Goal: Transaction & Acquisition: Purchase product/service

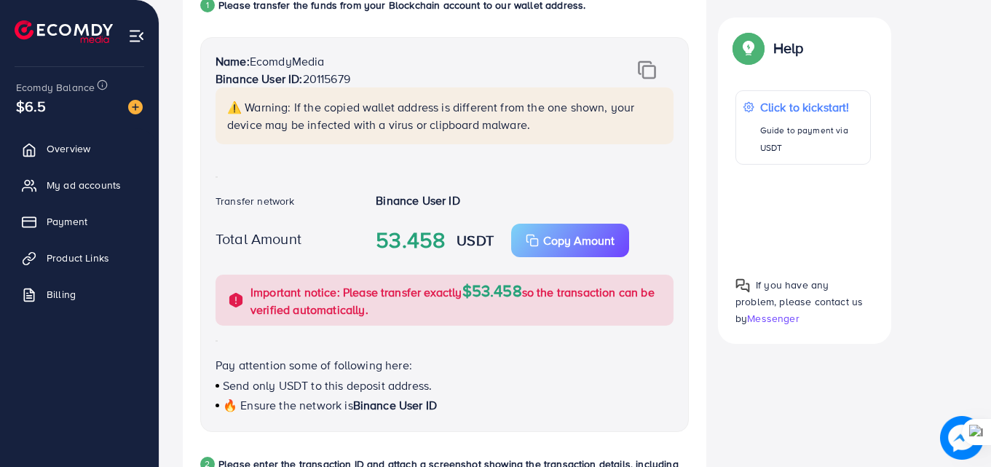
scroll to position [385, 0]
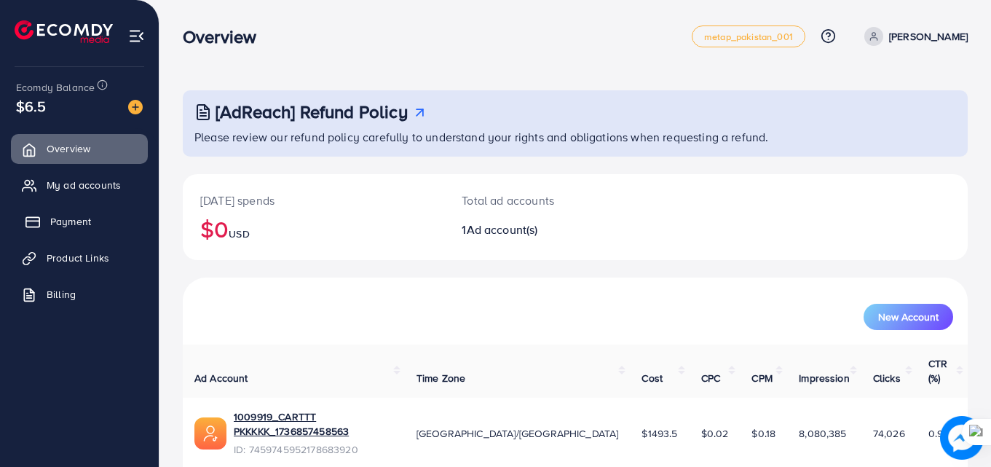
click at [93, 232] on link "Payment" at bounding box center [79, 221] width 137 height 29
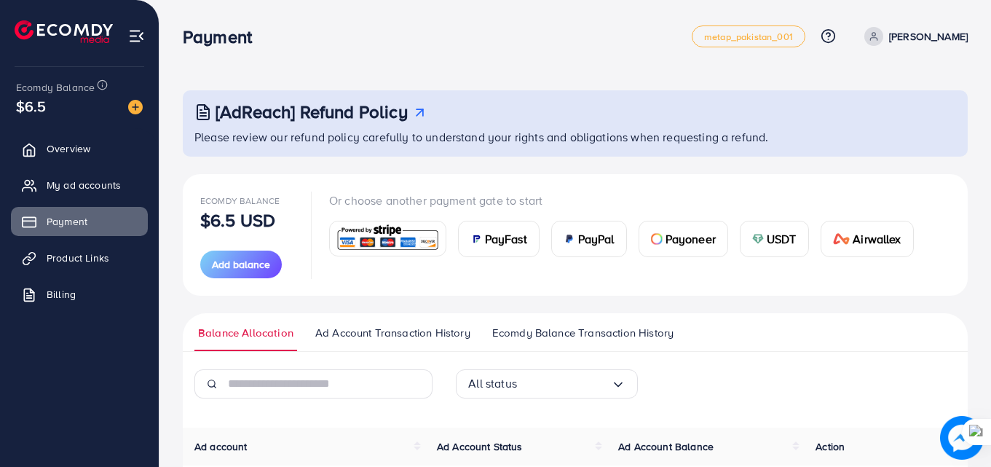
click at [778, 247] on span "USDT" at bounding box center [782, 238] width 30 height 17
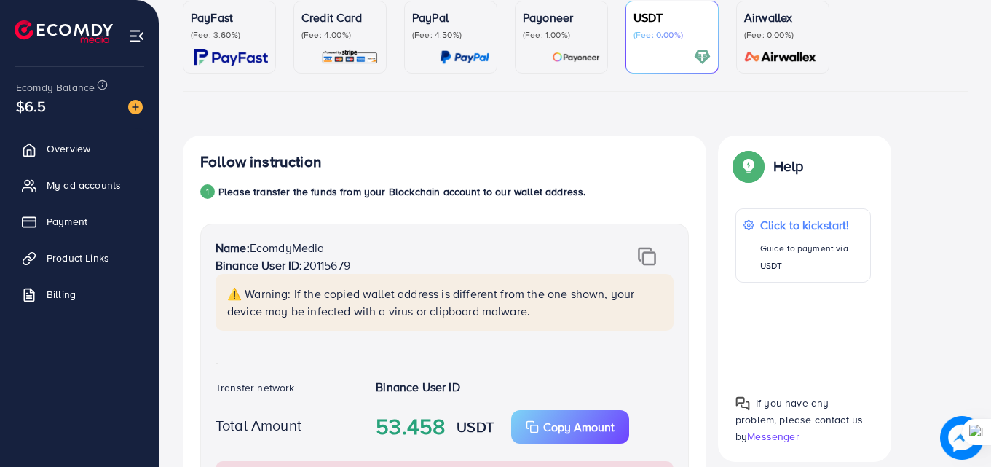
scroll to position [102, 0]
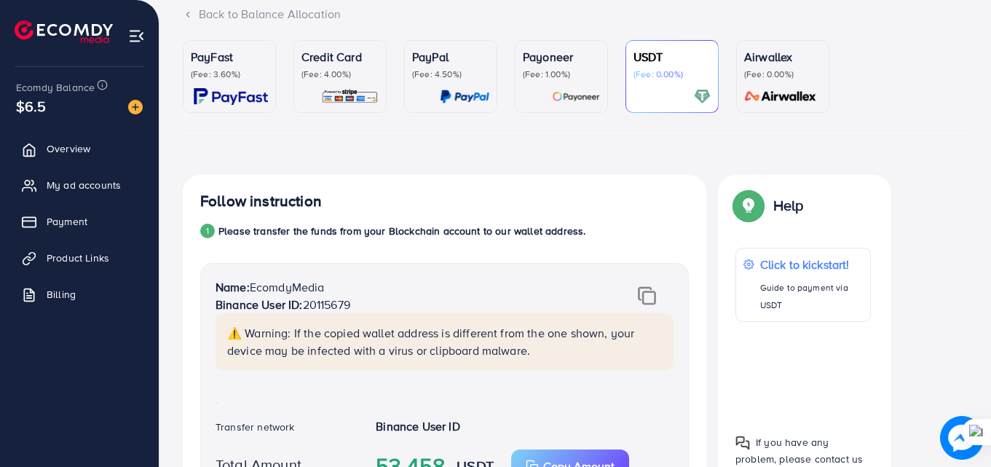
click at [639, 293] on img at bounding box center [647, 295] width 18 height 19
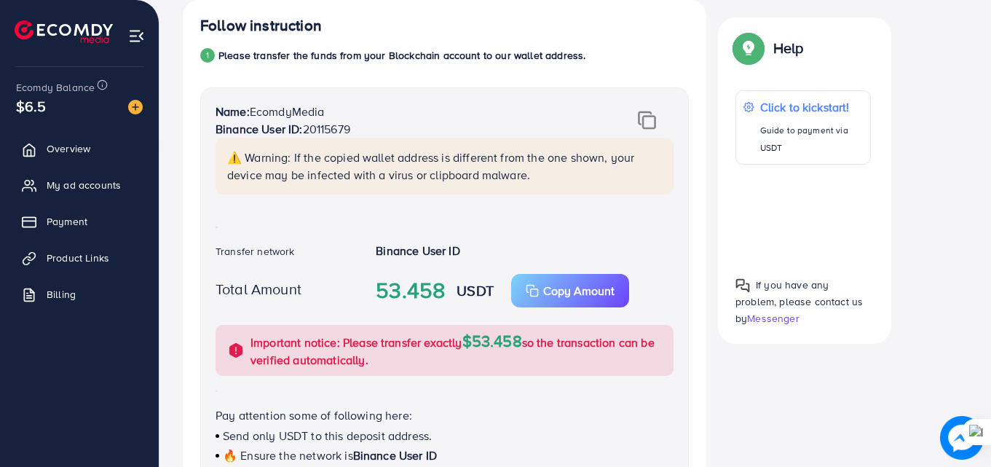
scroll to position [165, 0]
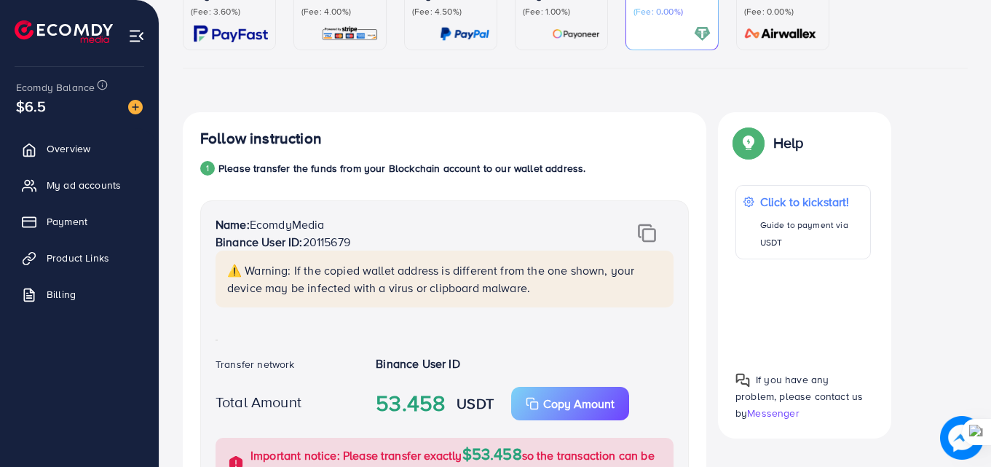
click at [645, 224] on img at bounding box center [647, 233] width 18 height 19
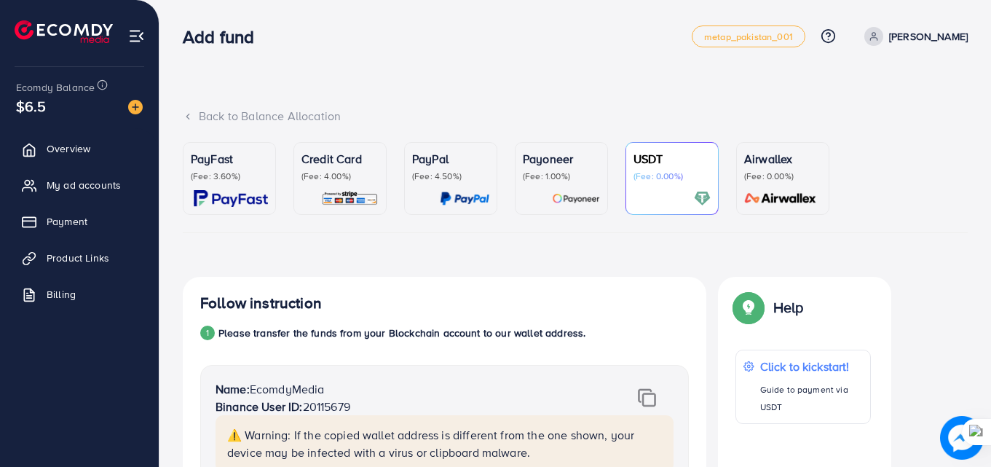
scroll to position [204, 0]
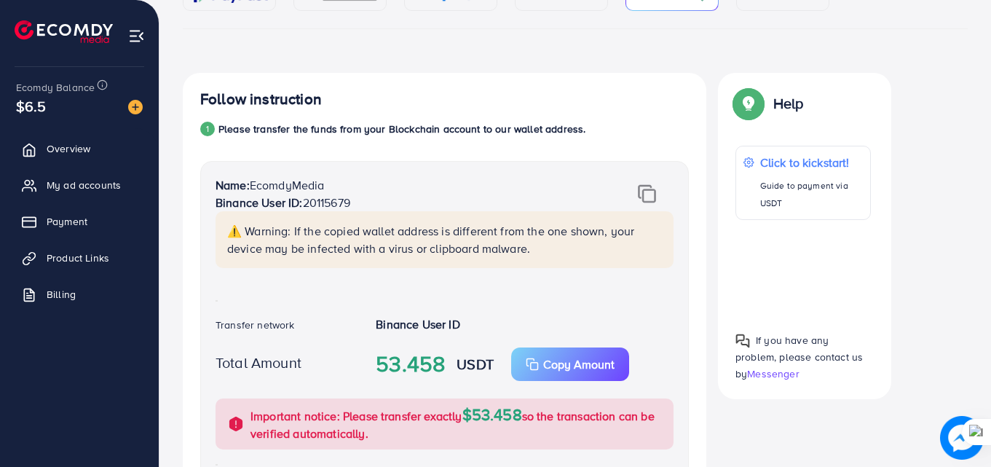
click at [643, 188] on img at bounding box center [647, 193] width 18 height 19
click at [644, 188] on img at bounding box center [647, 193] width 18 height 19
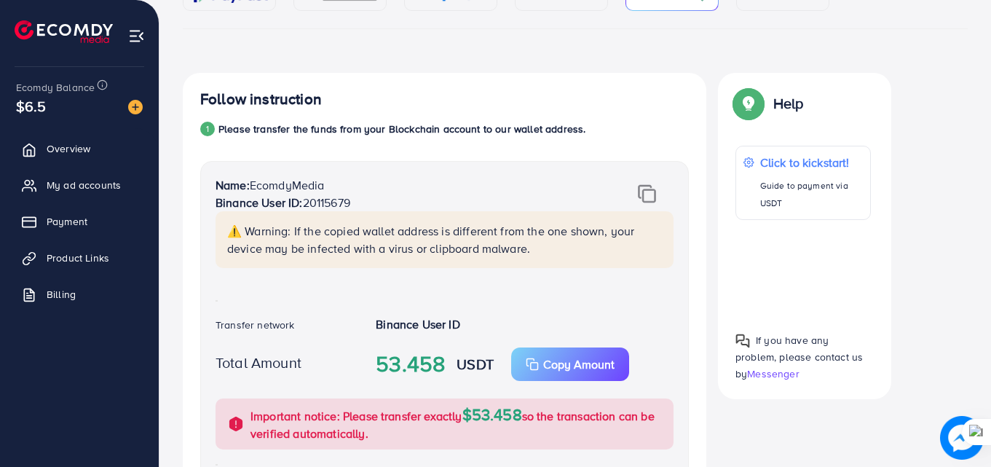
click at [644, 188] on img at bounding box center [647, 193] width 18 height 19
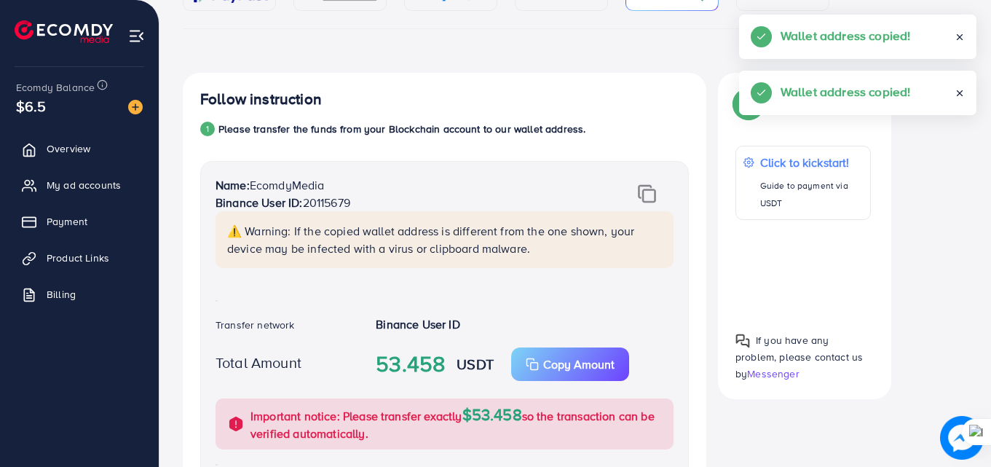
click at [644, 188] on img at bounding box center [647, 193] width 18 height 19
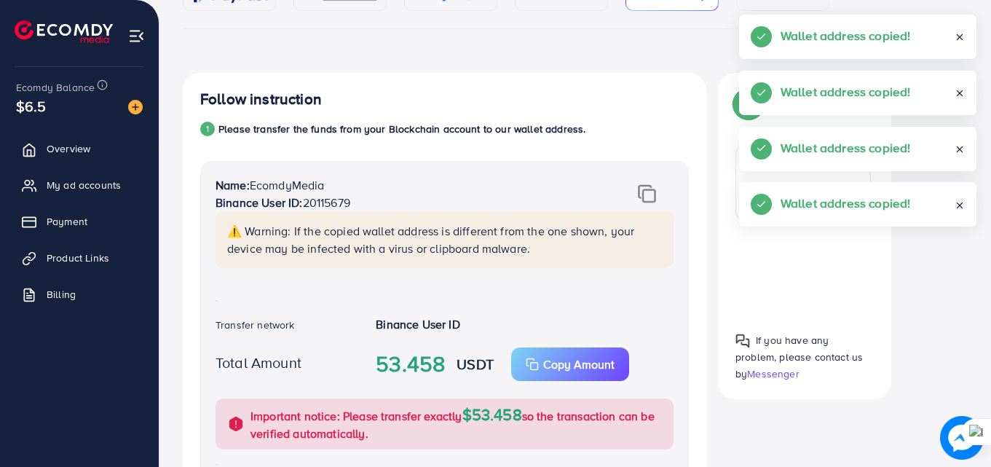
click at [644, 188] on img at bounding box center [647, 193] width 18 height 19
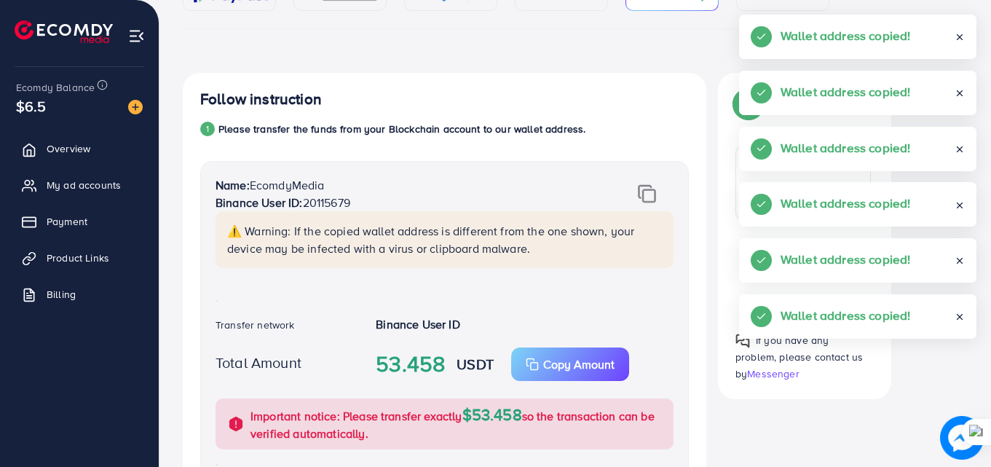
click at [644, 188] on img at bounding box center [647, 193] width 18 height 19
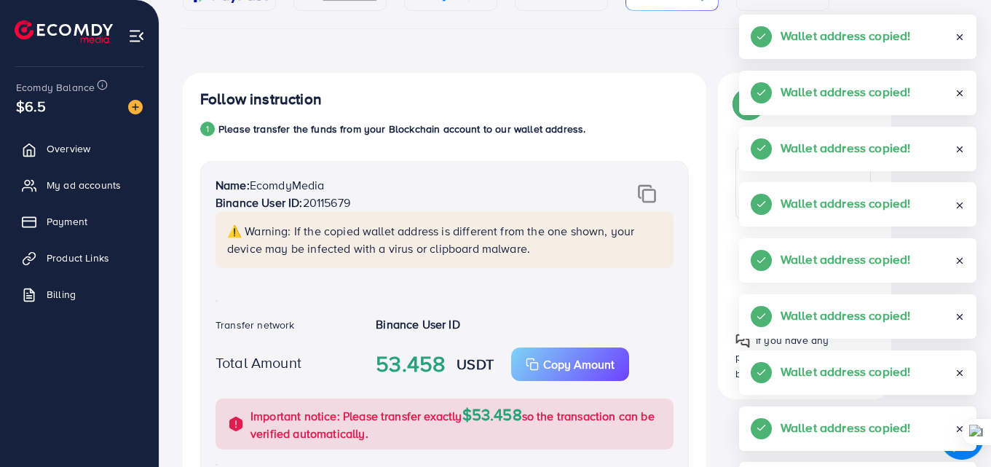
click at [644, 188] on img at bounding box center [647, 193] width 18 height 19
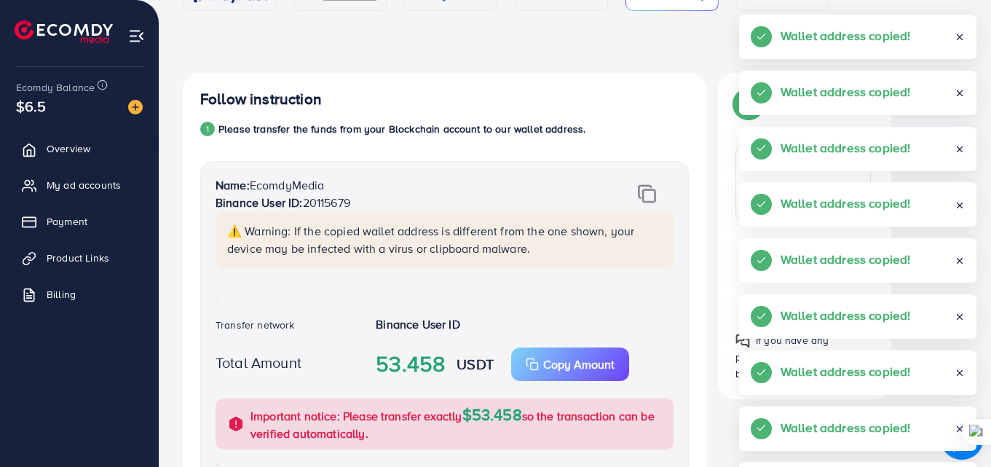
click at [644, 188] on img at bounding box center [647, 193] width 18 height 19
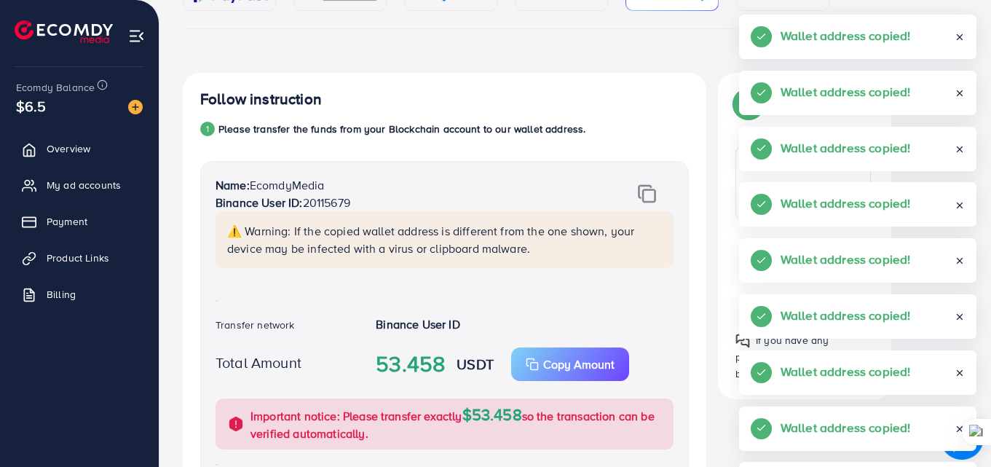
click at [644, 188] on img at bounding box center [647, 193] width 18 height 19
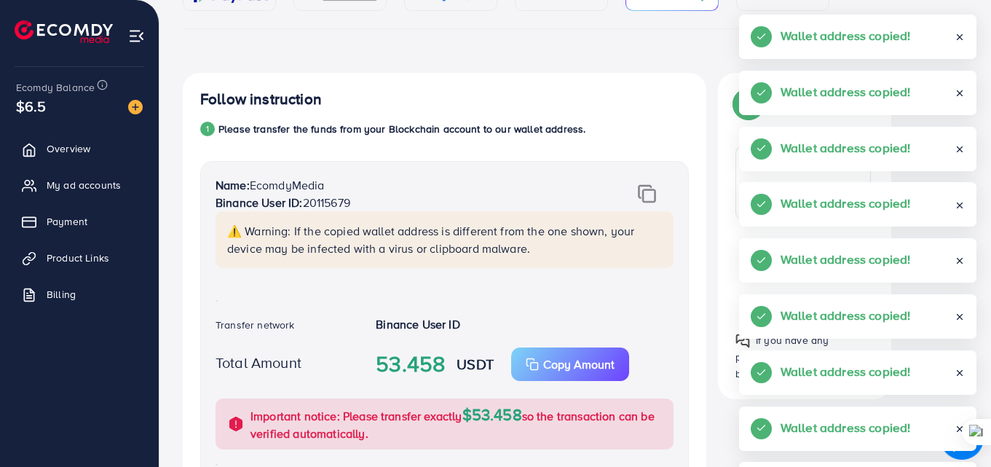
click at [644, 188] on img at bounding box center [647, 193] width 18 height 19
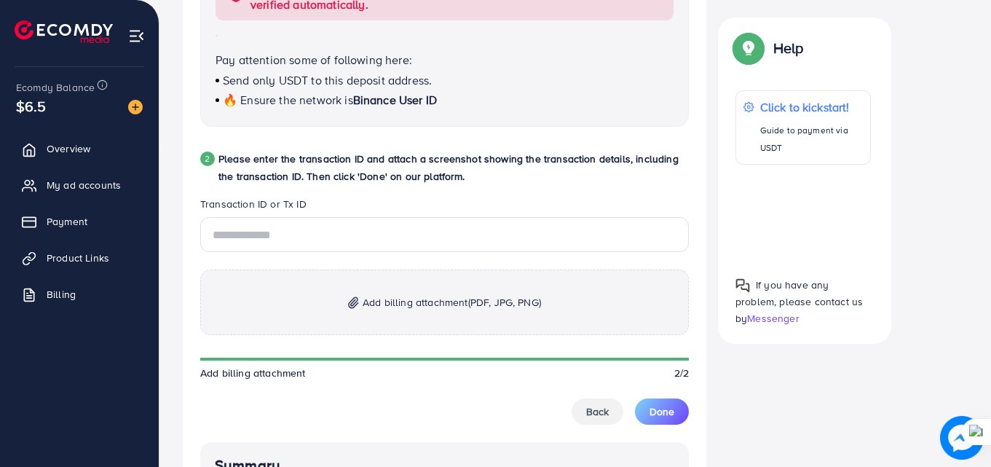
scroll to position [719, 0]
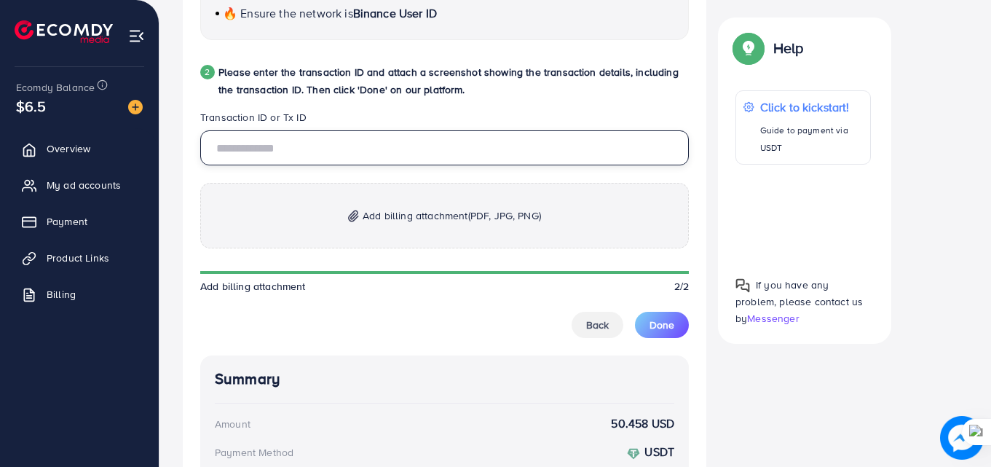
click at [509, 139] on input "text" at bounding box center [444, 147] width 489 height 35
paste input "**********"
type input "**********"
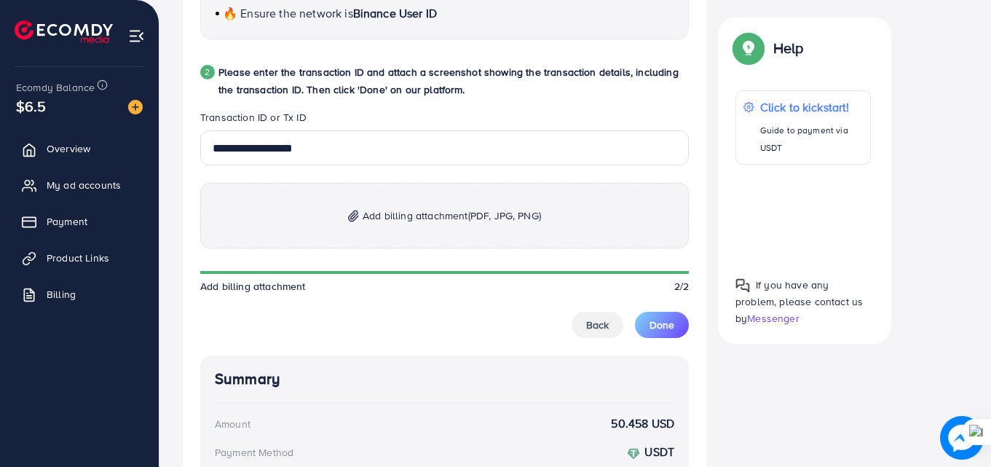
click at [396, 209] on span "Add billing attachment (PDF, JPG, PNG)" at bounding box center [452, 215] width 178 height 17
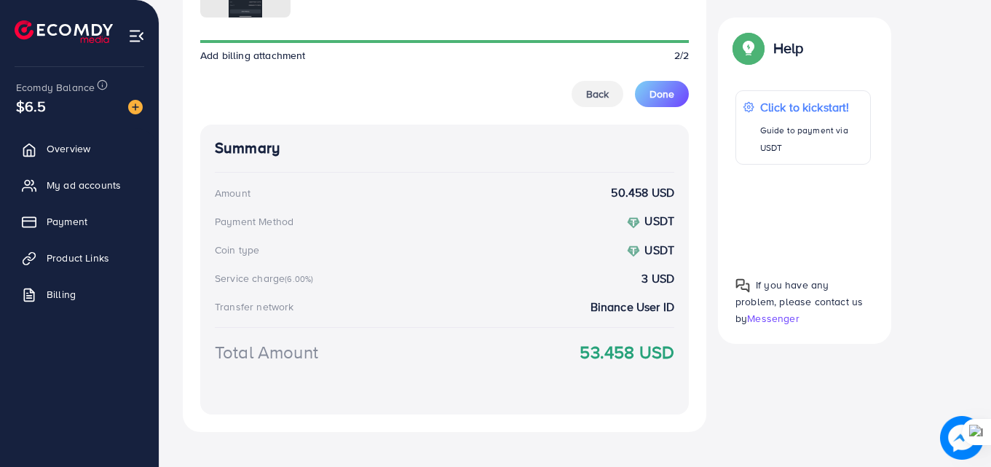
scroll to position [1052, 0]
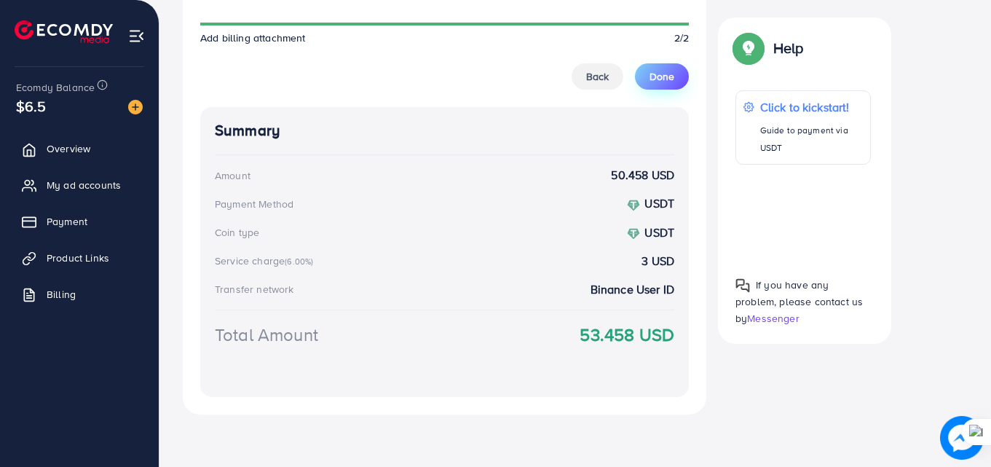
click at [659, 74] on span "Done" at bounding box center [662, 76] width 25 height 15
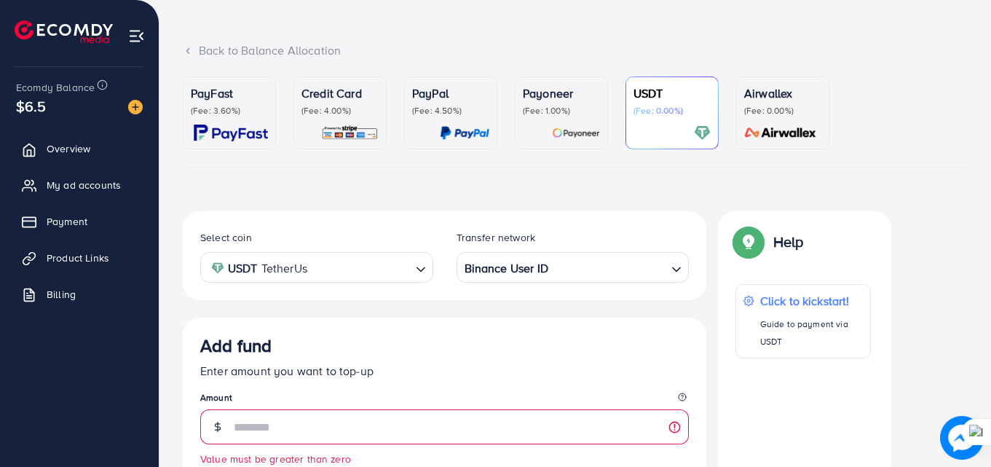
scroll to position [0, 0]
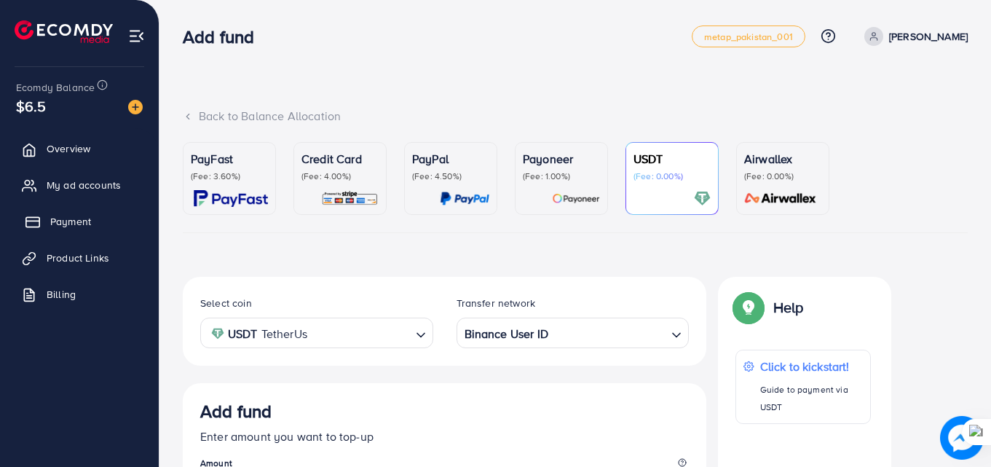
type input "**"
click at [65, 213] on link "Payment" at bounding box center [79, 221] width 137 height 29
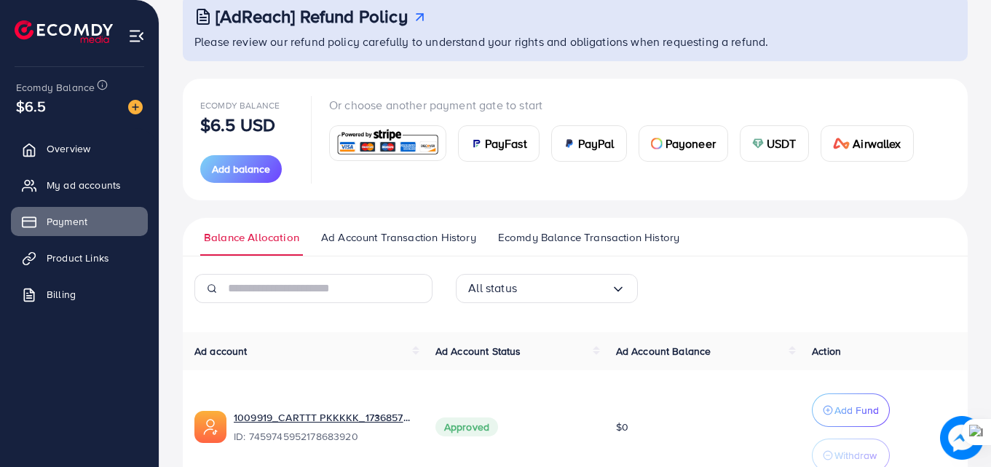
scroll to position [96, 0]
click at [394, 241] on span "Ad Account Transaction History" at bounding box center [398, 237] width 155 height 16
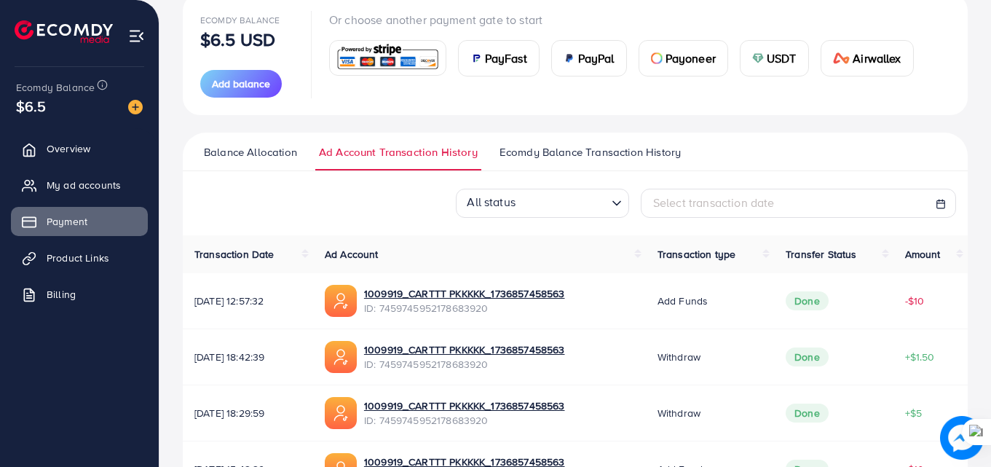
scroll to position [198, 0]
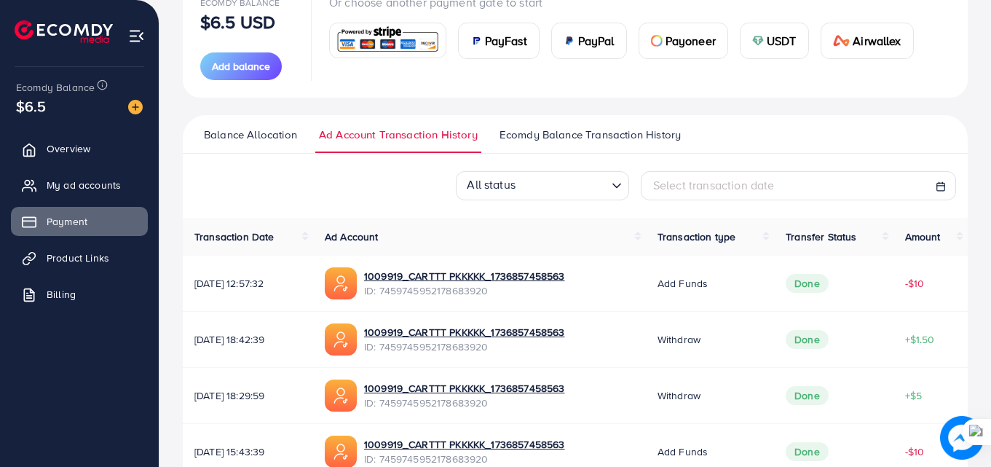
click at [593, 139] on span "Ecomdy Balance Transaction History" at bounding box center [590, 135] width 181 height 16
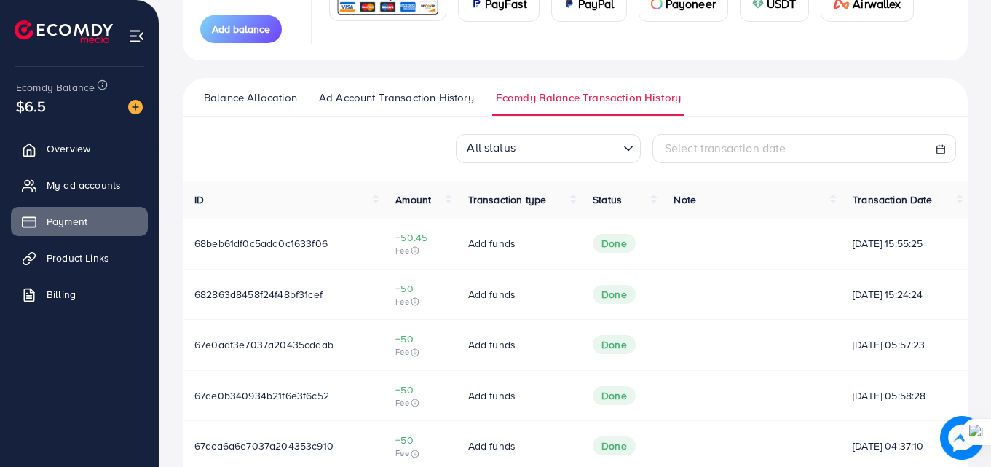
scroll to position [272, 0]
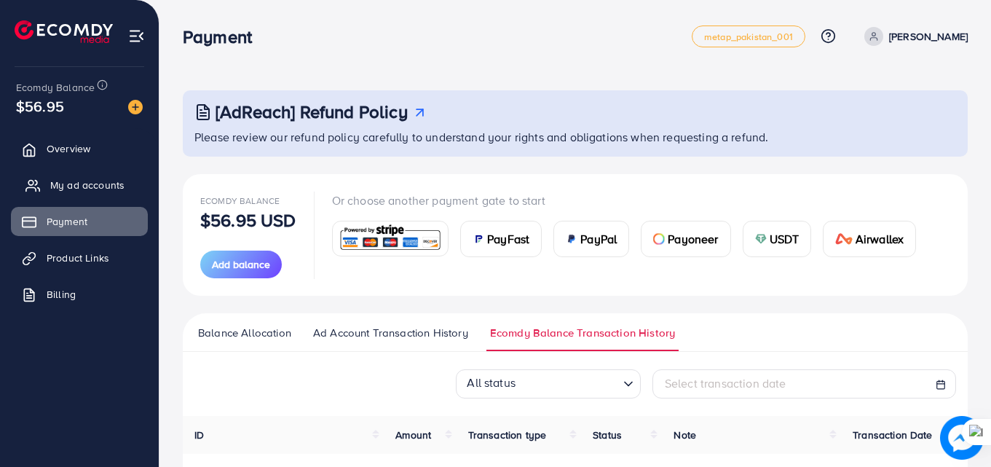
click at [68, 173] on link "My ad accounts" at bounding box center [79, 184] width 137 height 29
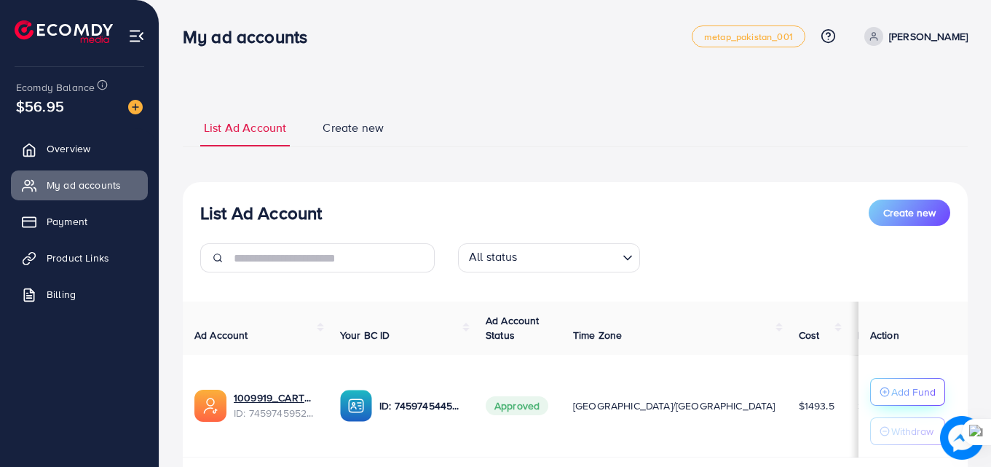
click at [883, 392] on line "button" at bounding box center [885, 392] width 4 height 0
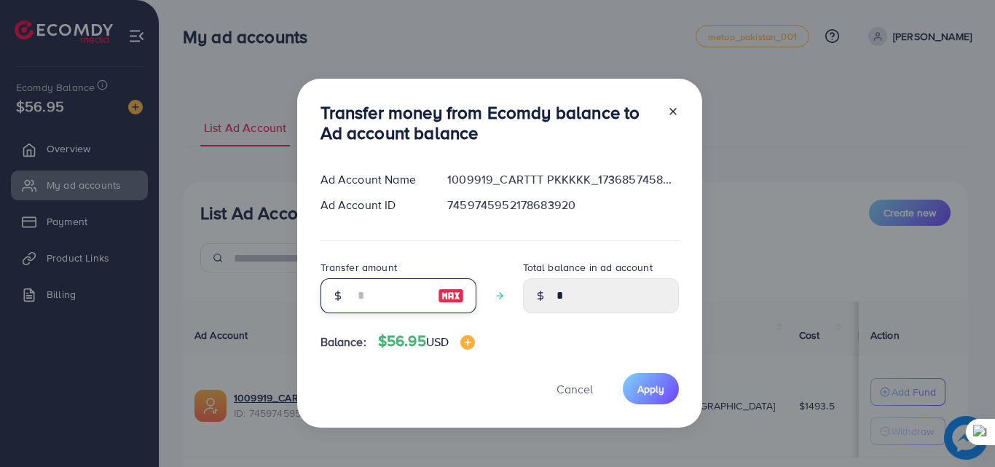
click at [354, 290] on input "number" at bounding box center [390, 295] width 73 height 35
type input "*"
type input "****"
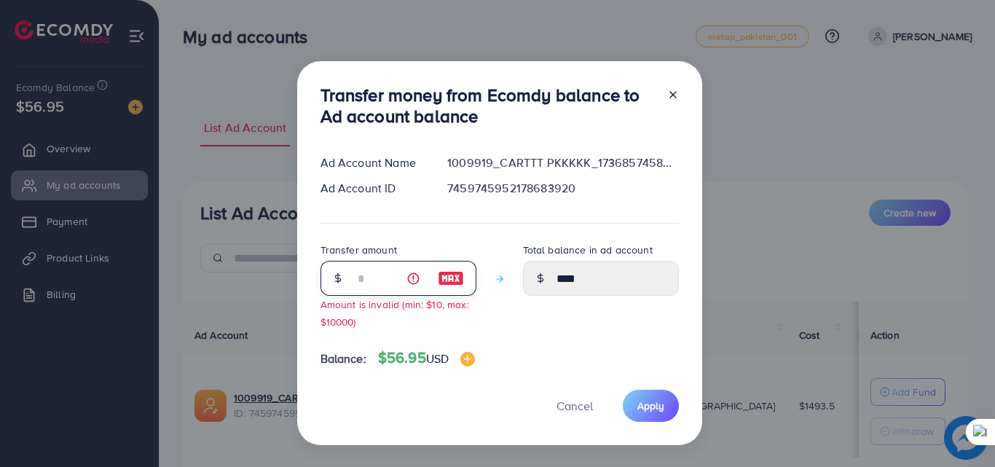
type input "**"
type input "*****"
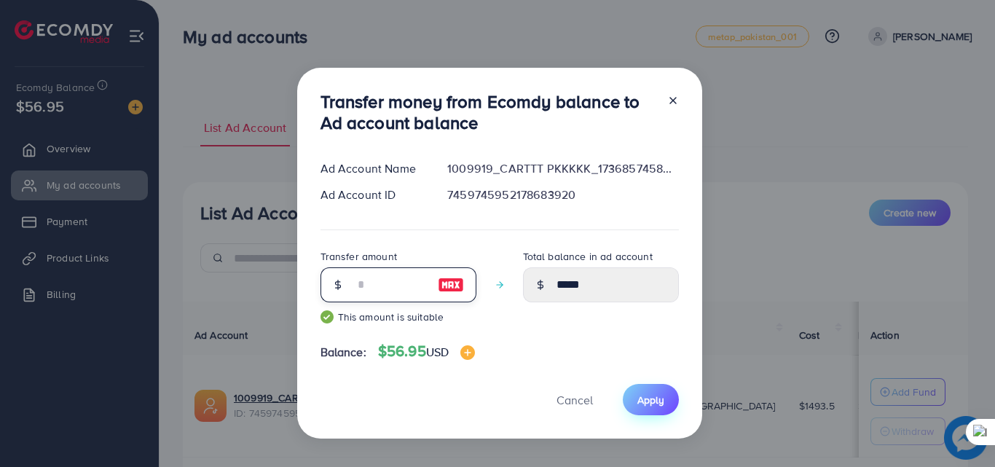
type input "**"
click at [660, 403] on span "Apply" at bounding box center [650, 399] width 27 height 15
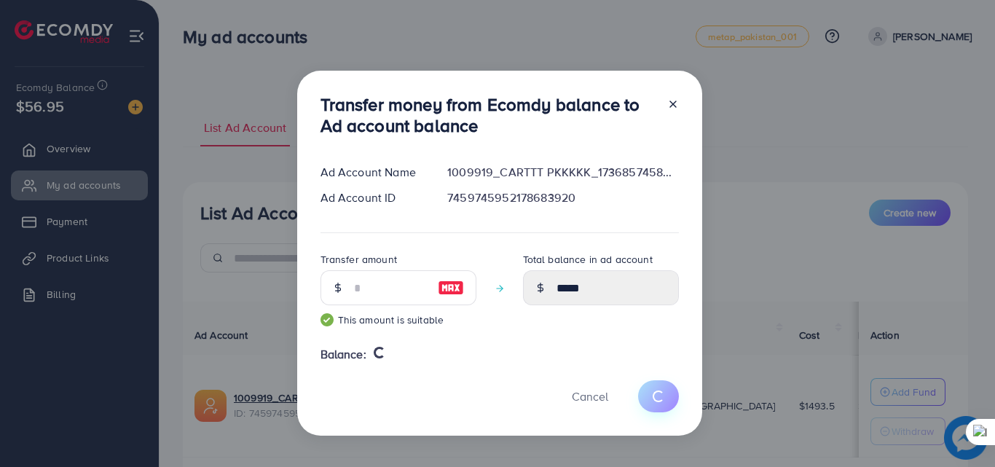
type input "*"
